Goal: Transaction & Acquisition: Purchase product/service

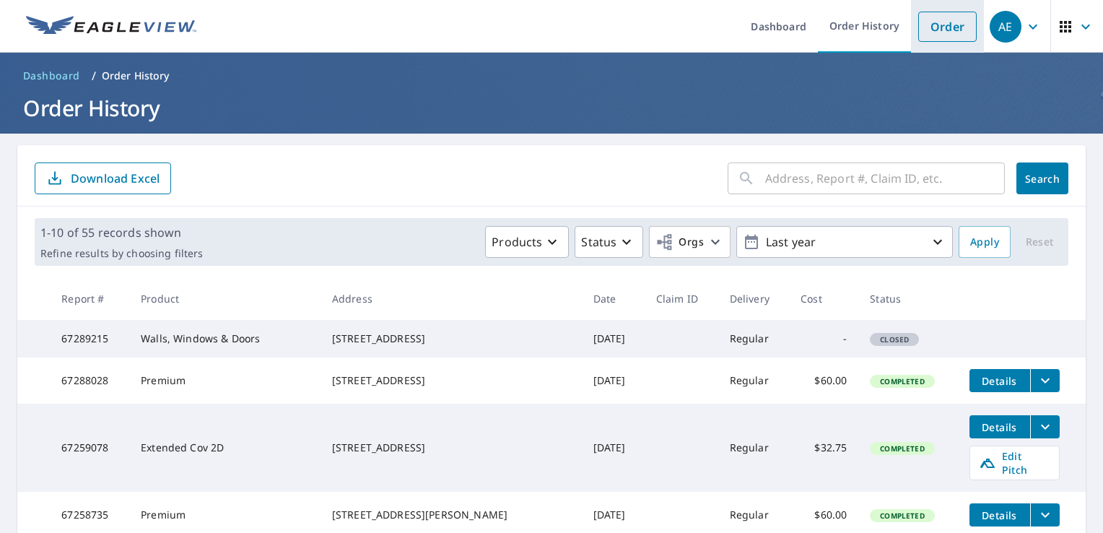
click at [938, 27] on link "Order" at bounding box center [947, 27] width 58 height 30
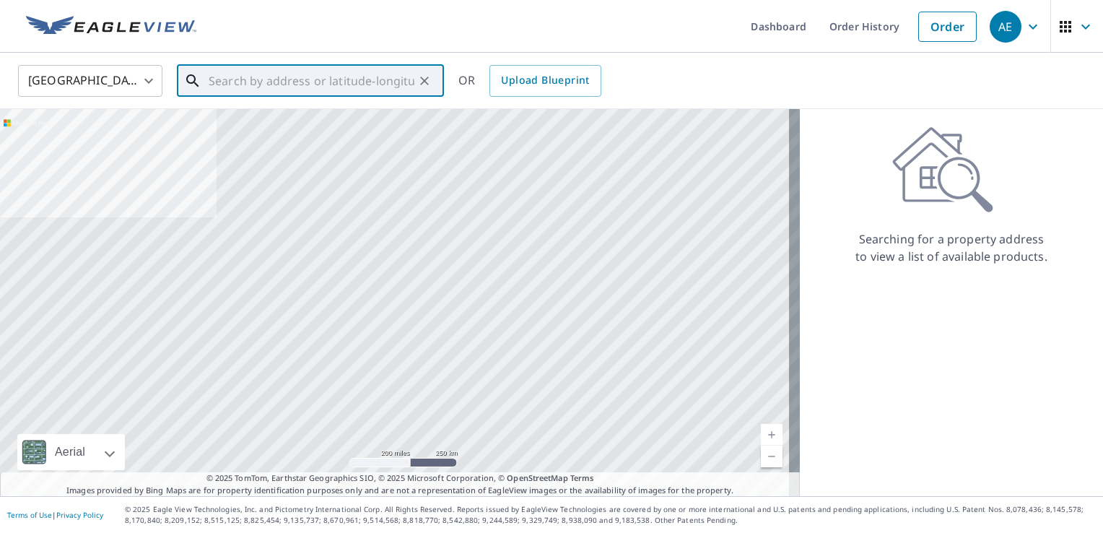
click at [229, 75] on input "text" at bounding box center [312, 81] width 206 height 40
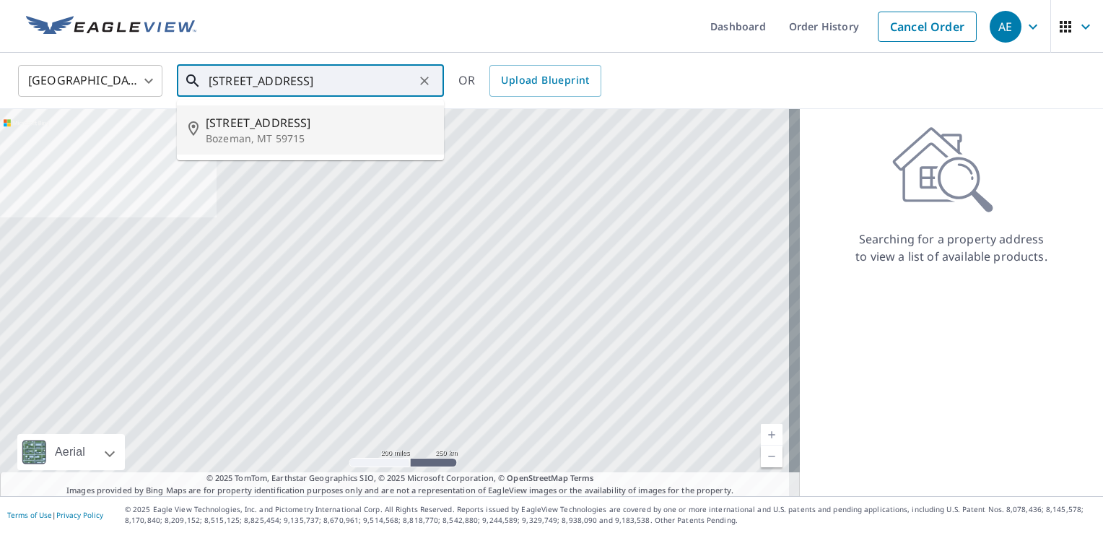
drag, startPoint x: 261, startPoint y: 118, endPoint x: 261, endPoint y: 126, distance: 8.0
click at [261, 118] on span "[STREET_ADDRESS]" at bounding box center [319, 122] width 227 height 17
type input "[STREET_ADDRESS]"
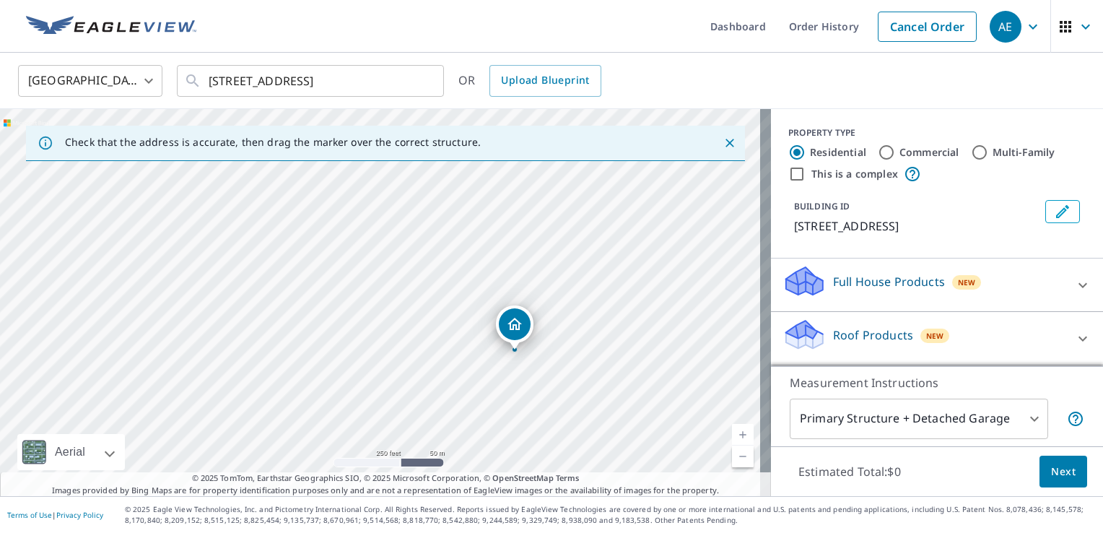
drag, startPoint x: 361, startPoint y: 220, endPoint x: 421, endPoint y: 307, distance: 106.3
click at [421, 307] on div "[STREET_ADDRESS]" at bounding box center [385, 302] width 771 height 387
drag, startPoint x: 408, startPoint y: 241, endPoint x: 479, endPoint y: 522, distance: 289.5
click at [484, 526] on div "Dashboard Order History Cancel Order AE [GEOGRAPHIC_DATA] [GEOGRAPHIC_DATA] ​ […" at bounding box center [551, 266] width 1103 height 533
drag, startPoint x: 475, startPoint y: 472, endPoint x: 473, endPoint y: 569, distance: 97.4
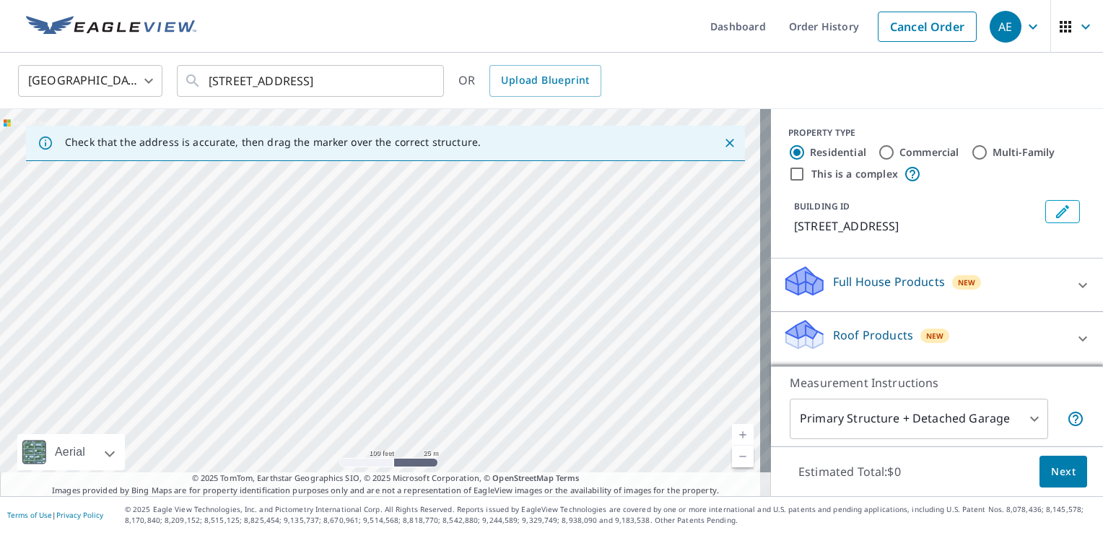
click at [473, 532] on html "AE AE Dashboard Order History Cancel Order AE [GEOGRAPHIC_DATA] [GEOGRAPHIC_DAT…" at bounding box center [551, 266] width 1103 height 533
click at [472, 412] on div "[STREET_ADDRESS]" at bounding box center [385, 302] width 771 height 387
drag, startPoint x: 371, startPoint y: 198, endPoint x: 388, endPoint y: 383, distance: 184.9
click at [388, 383] on div "[STREET_ADDRESS]" at bounding box center [385, 302] width 771 height 387
click at [312, 253] on div "[STREET_ADDRESS]" at bounding box center [385, 302] width 771 height 387
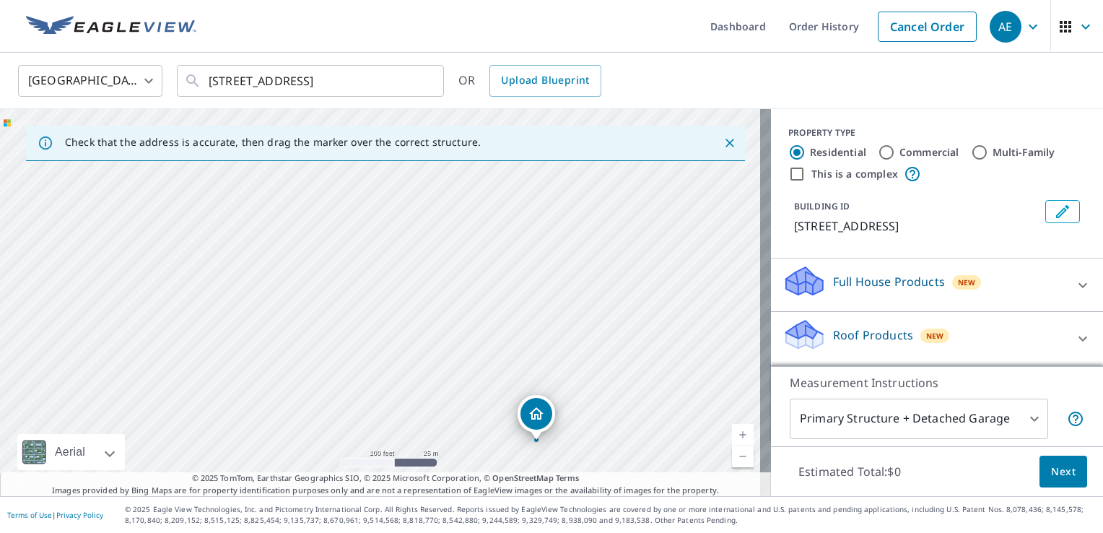
drag, startPoint x: 304, startPoint y: 265, endPoint x: 460, endPoint y: 408, distance: 212.0
click at [465, 411] on div "[STREET_ADDRESS]" at bounding box center [385, 302] width 771 height 387
drag, startPoint x: 250, startPoint y: 274, endPoint x: 293, endPoint y: 336, distance: 75.3
click at [293, 336] on div "[STREET_ADDRESS]" at bounding box center [385, 302] width 771 height 387
drag, startPoint x: 231, startPoint y: 221, endPoint x: 287, endPoint y: 475, distance: 260.1
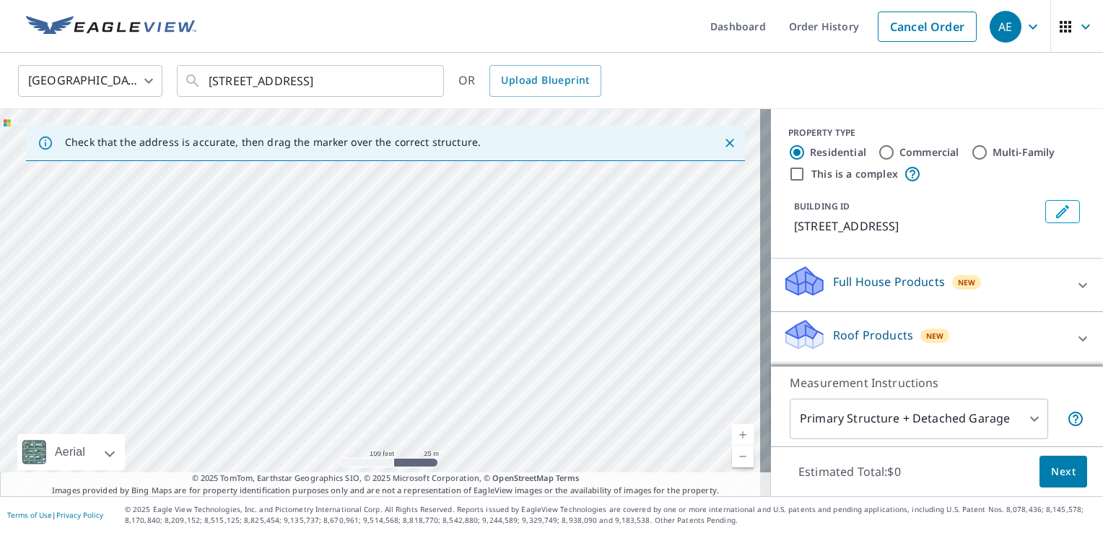
click at [287, 475] on div "Check that the address is accurate, then drag the marker over the correct struc…" at bounding box center [385, 302] width 771 height 387
click at [285, 388] on div "[STREET_ADDRESS]" at bounding box center [385, 302] width 771 height 387
drag, startPoint x: 275, startPoint y: 279, endPoint x: 276, endPoint y: 331, distance: 52.0
click at [276, 331] on div "[STREET_ADDRESS]" at bounding box center [385, 302] width 771 height 387
click at [265, 237] on div "[STREET_ADDRESS]" at bounding box center [385, 302] width 771 height 387
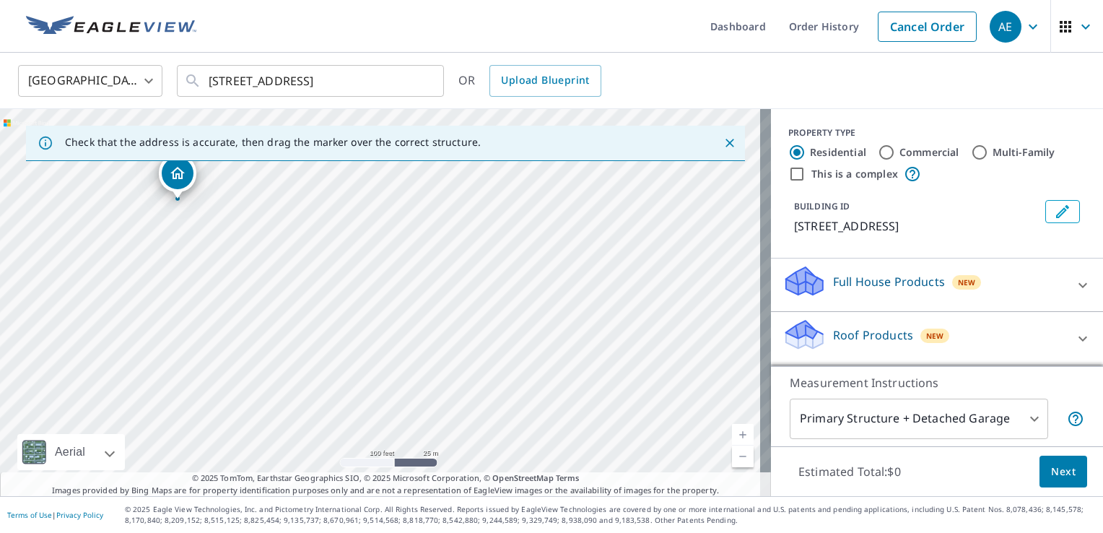
drag, startPoint x: 376, startPoint y: 270, endPoint x: 173, endPoint y: 168, distance: 226.9
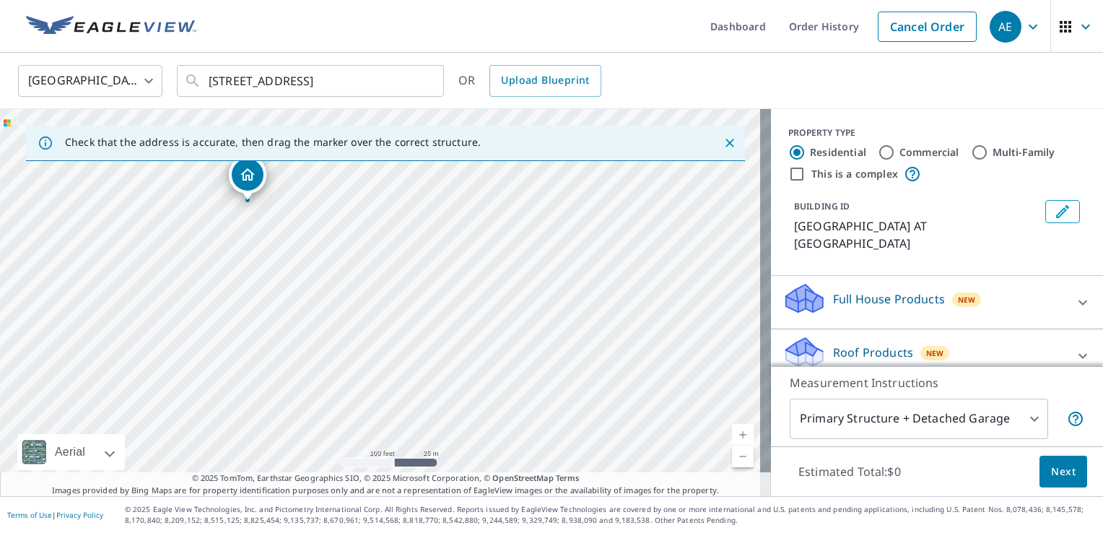
drag, startPoint x: 376, startPoint y: 281, endPoint x: 243, endPoint y: 180, distance: 166.4
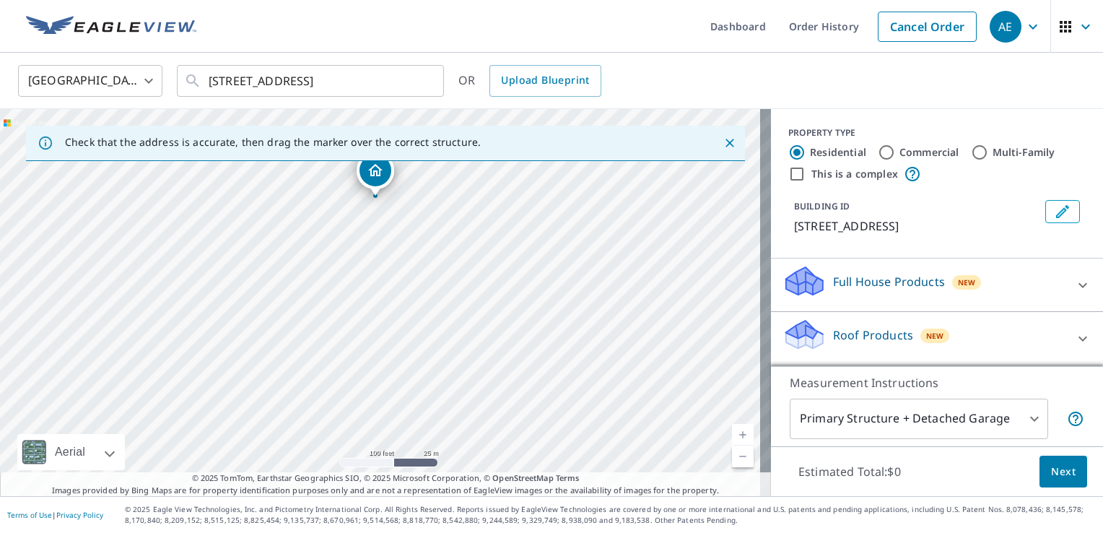
drag, startPoint x: 384, startPoint y: 276, endPoint x: 350, endPoint y: 123, distance: 156.7
drag, startPoint x: 377, startPoint y: 281, endPoint x: 365, endPoint y: 110, distance: 170.8
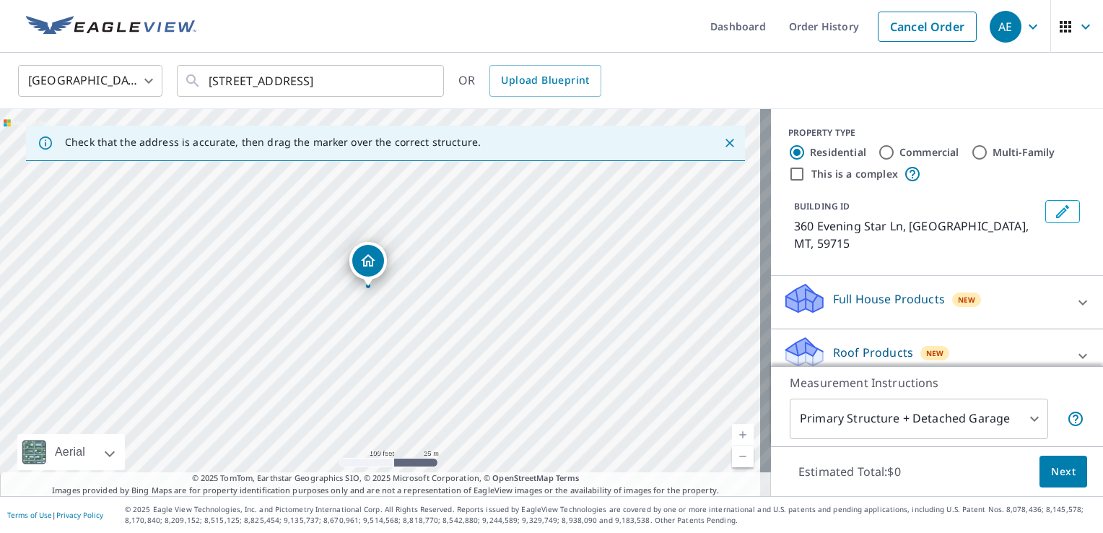
drag, startPoint x: 389, startPoint y: 271, endPoint x: 377, endPoint y: 257, distance: 18.9
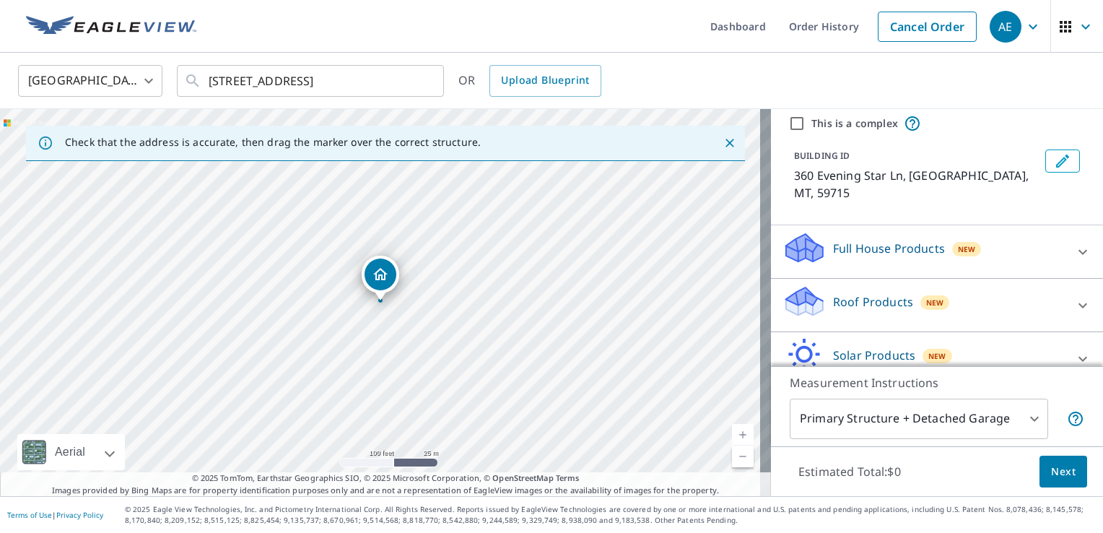
scroll to position [72, 0]
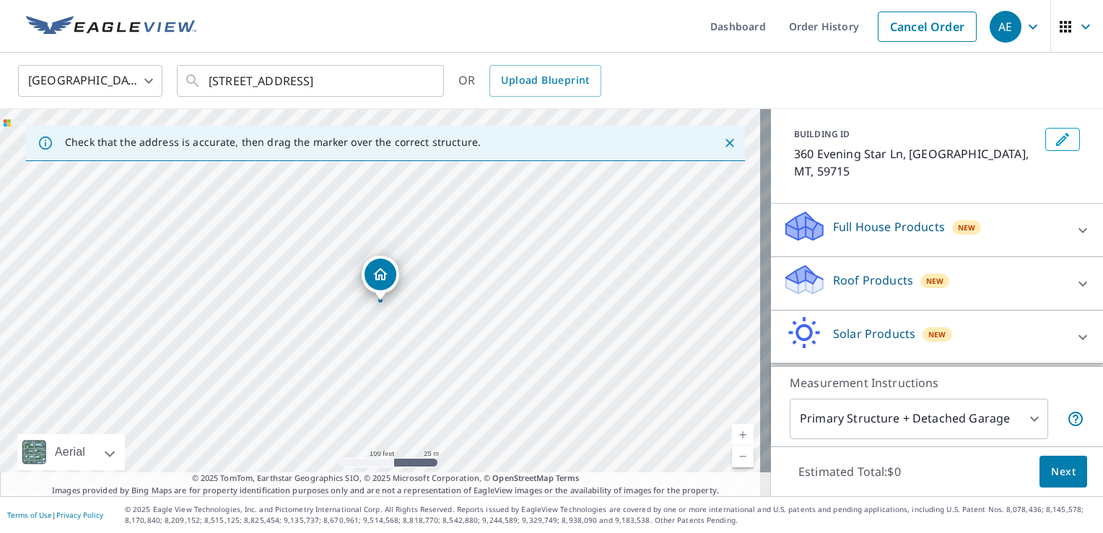
click at [875, 271] on p "Roof Products" at bounding box center [873, 279] width 80 height 17
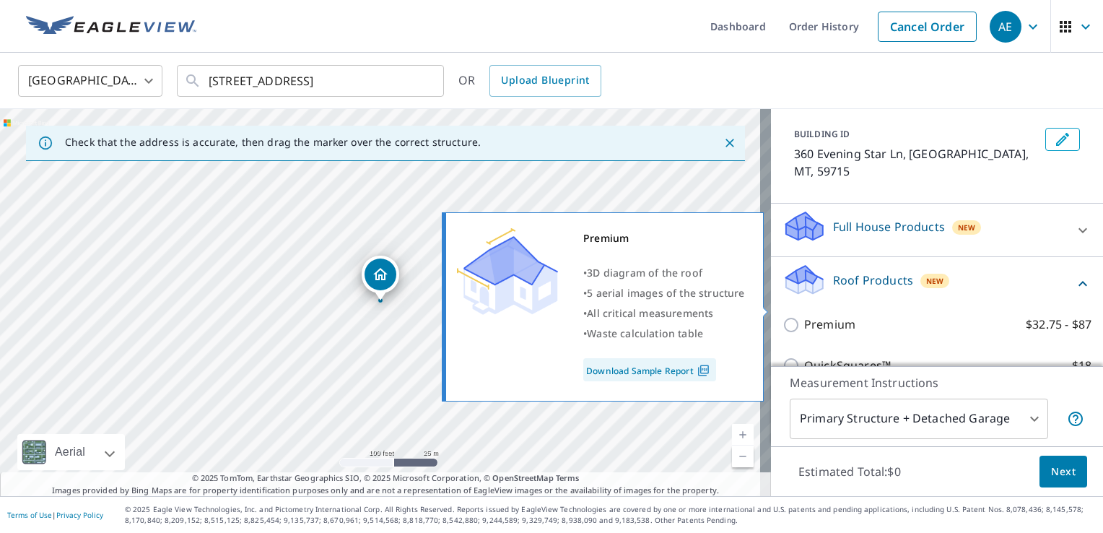
click at [782, 316] on input "Premium $32.75 - $87" at bounding box center [793, 324] width 22 height 17
checkbox input "true"
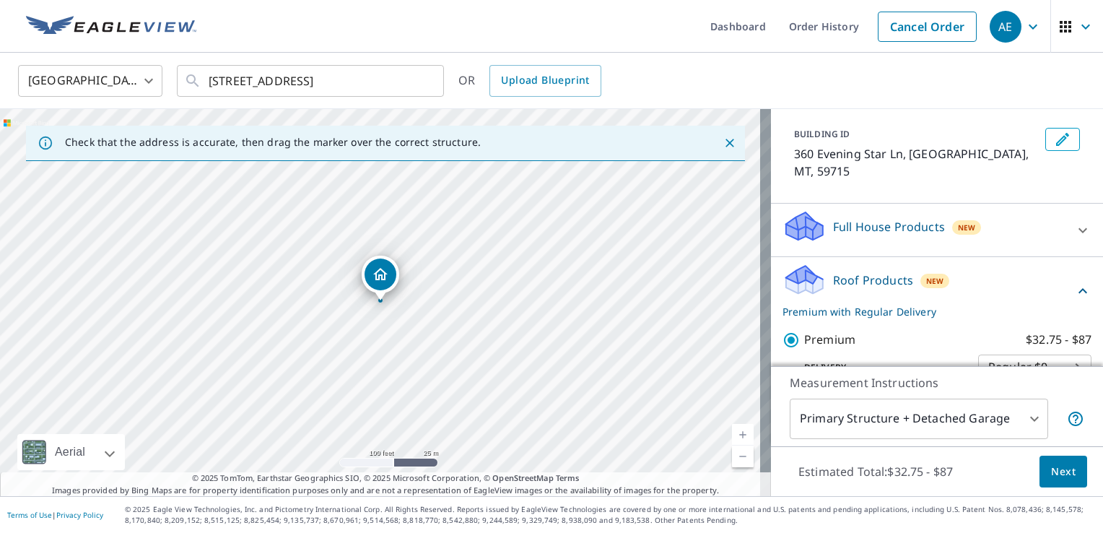
scroll to position [144, 0]
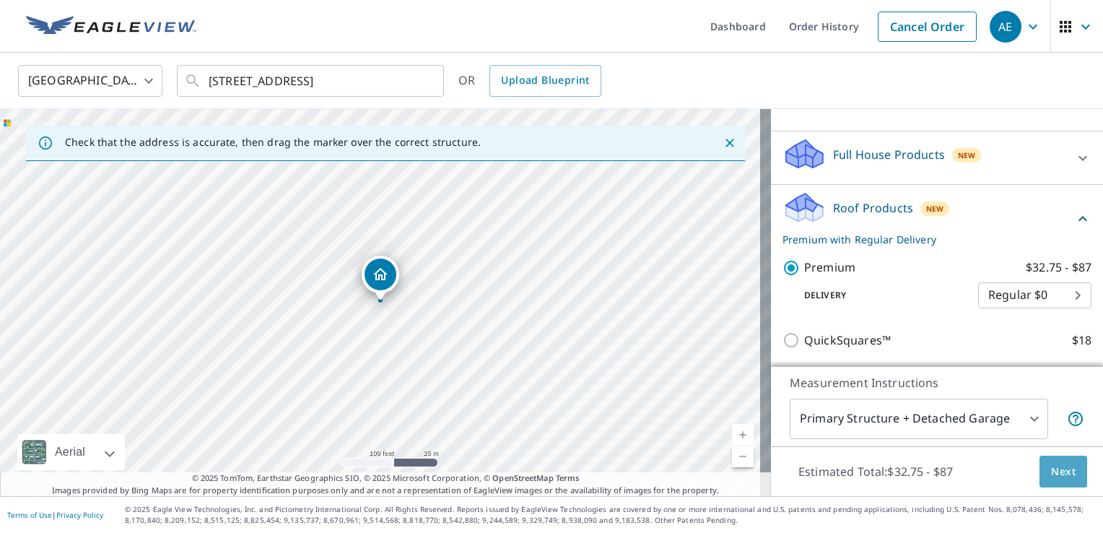
click at [1053, 476] on span "Next" at bounding box center [1063, 472] width 25 height 18
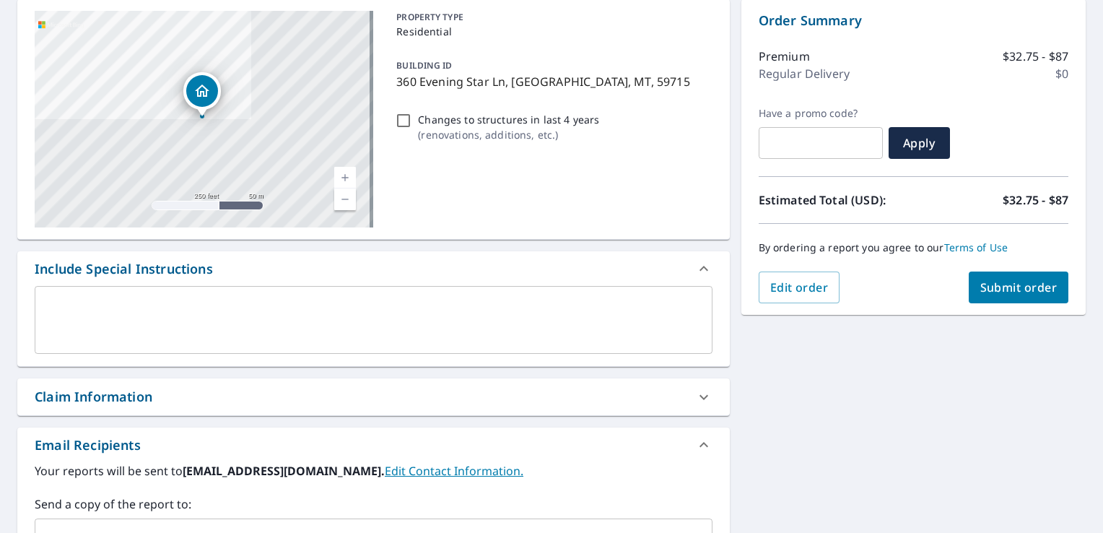
scroll to position [72, 0]
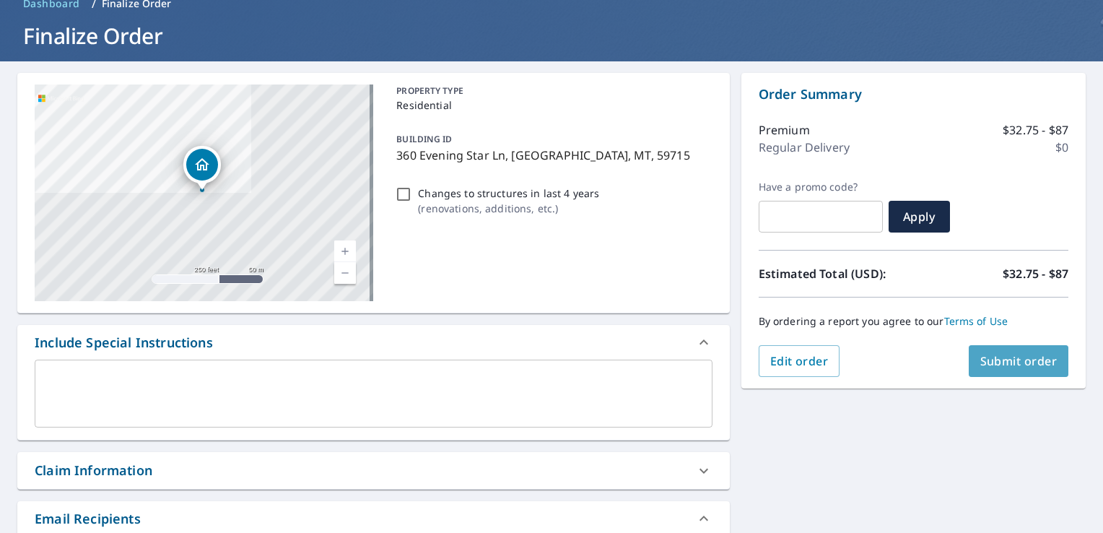
click at [997, 362] on span "Submit order" at bounding box center [1018, 361] width 77 height 16
